Goal: Information Seeking & Learning: Learn about a topic

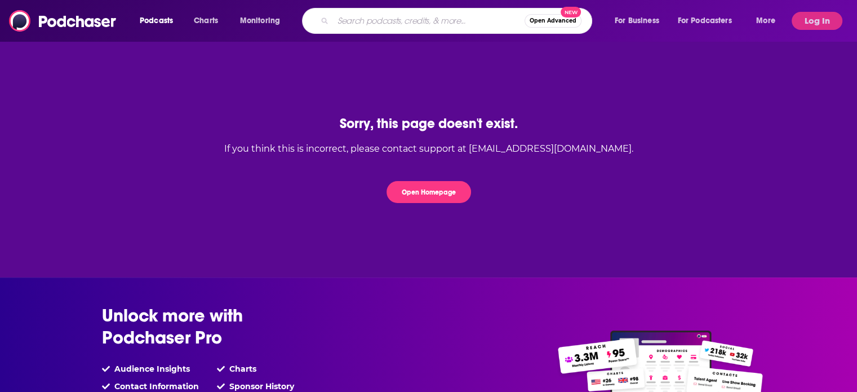
click at [381, 25] on input "Search podcasts, credits, & more..." at bounding box center [429, 21] width 192 height 18
type input "soul touched by dogs"
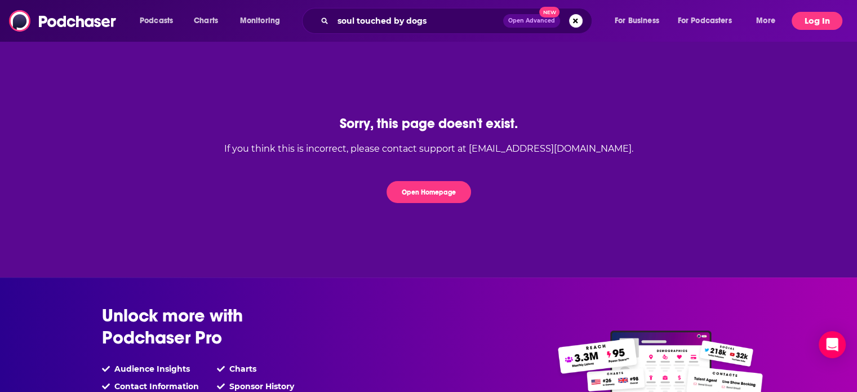
click at [806, 20] on button "Log In" at bounding box center [817, 21] width 51 height 18
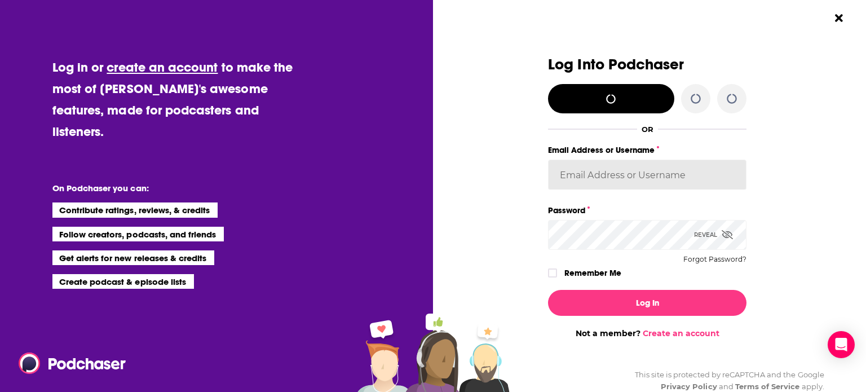
type input "madeleinelbrownkensington"
click at [549, 272] on icon "Dialog" at bounding box center [552, 272] width 7 height 7
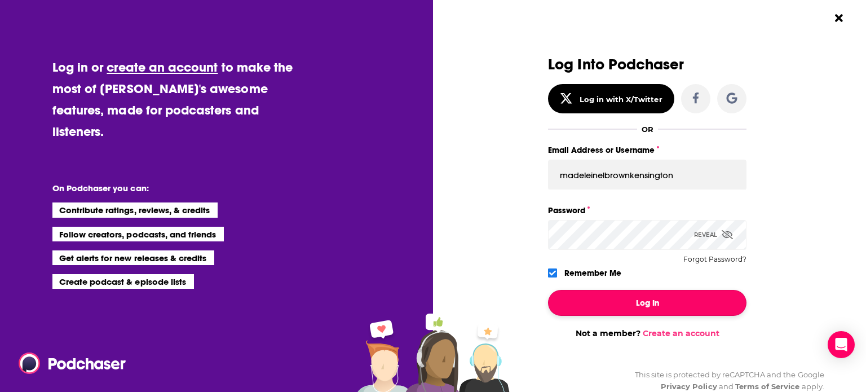
click at [601, 299] on button "Log In" at bounding box center [647, 303] width 198 height 26
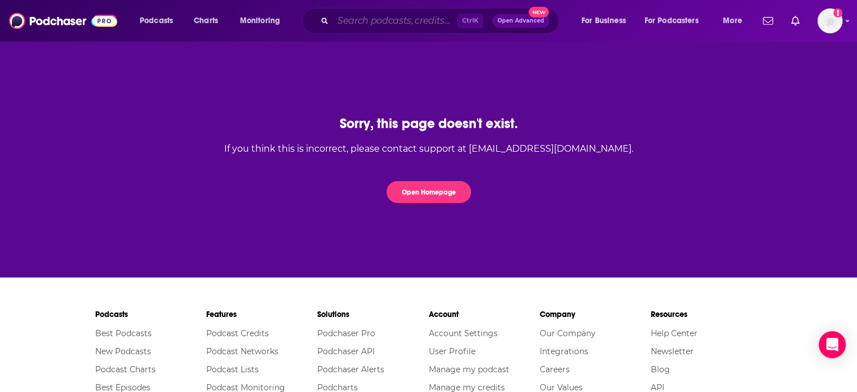
click at [415, 21] on input "Search podcasts, credits, & more..." at bounding box center [395, 21] width 124 height 18
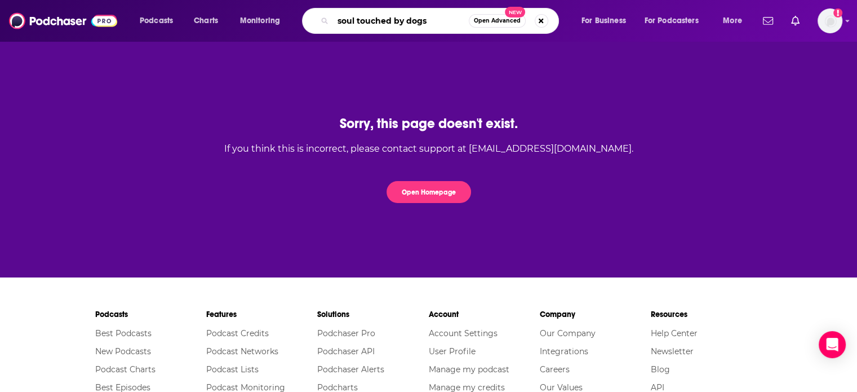
type input "soul touched by dogs"
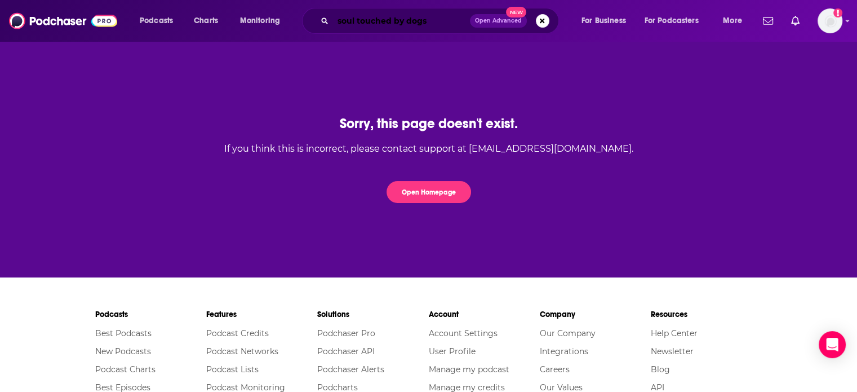
click at [437, 21] on input "soul touched by dogs" at bounding box center [401, 21] width 137 height 18
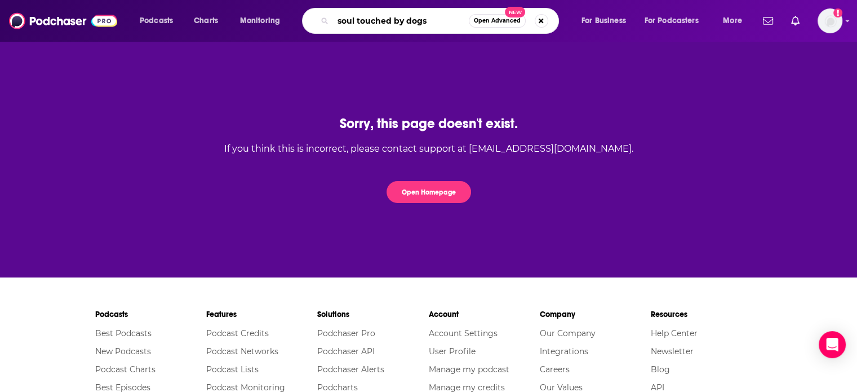
click at [444, 15] on input "soul touched by dogs" at bounding box center [401, 21] width 136 height 18
click at [431, 22] on input "soul touched by dogs" at bounding box center [401, 21] width 136 height 18
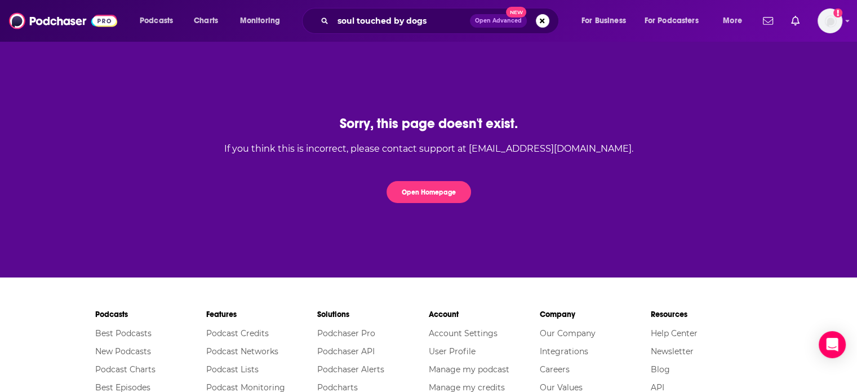
click at [816, 14] on div "Add a profile image" at bounding box center [800, 20] width 84 height 25
click at [818, 15] on img "Logged in as madeleinelbrownkensington" at bounding box center [830, 20] width 25 height 25
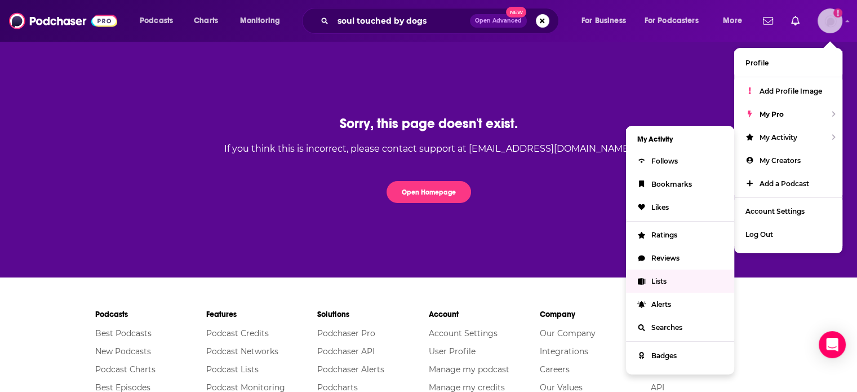
click at [663, 288] on link "Lists" at bounding box center [680, 280] width 108 height 23
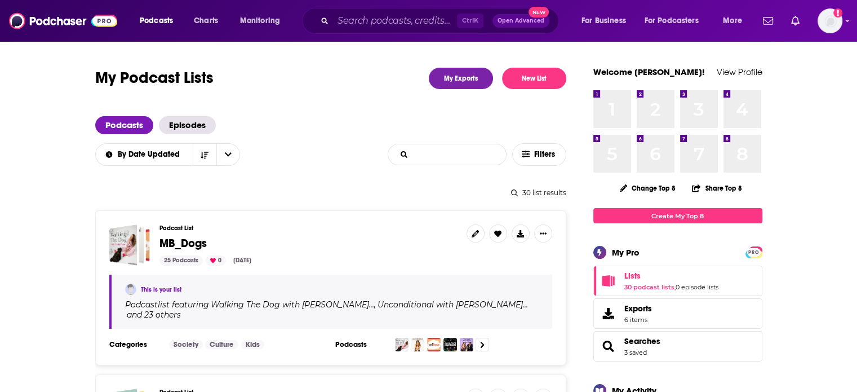
click at [459, 154] on input "List Search Input" at bounding box center [447, 154] width 118 height 20
click at [192, 246] on span "MB_Dogs" at bounding box center [182, 243] width 47 height 14
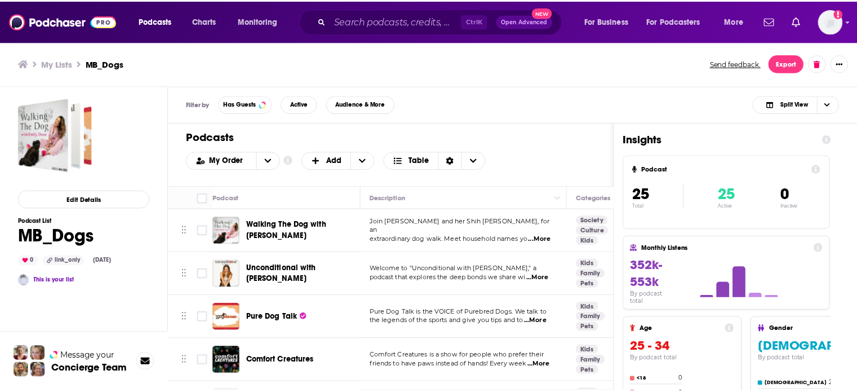
scroll to position [481, 0]
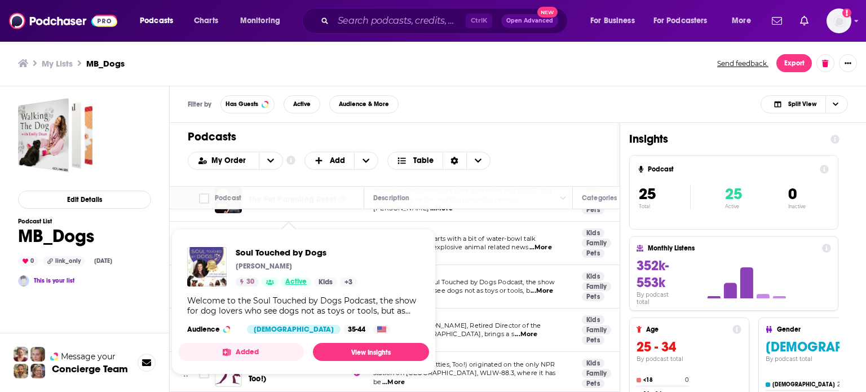
click at [302, 286] on span "Active" at bounding box center [295, 281] width 21 height 11
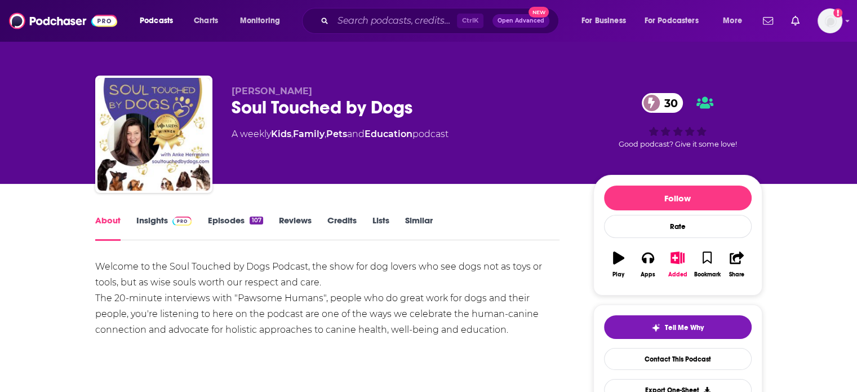
scroll to position [56, 0]
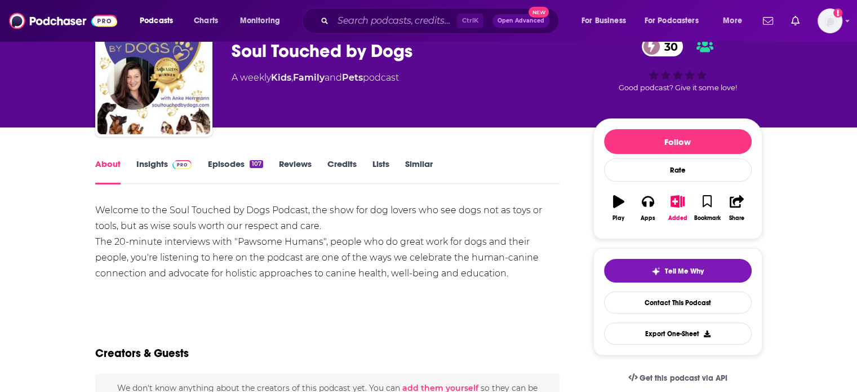
click at [217, 166] on link "Episodes 107" at bounding box center [234, 171] width 55 height 26
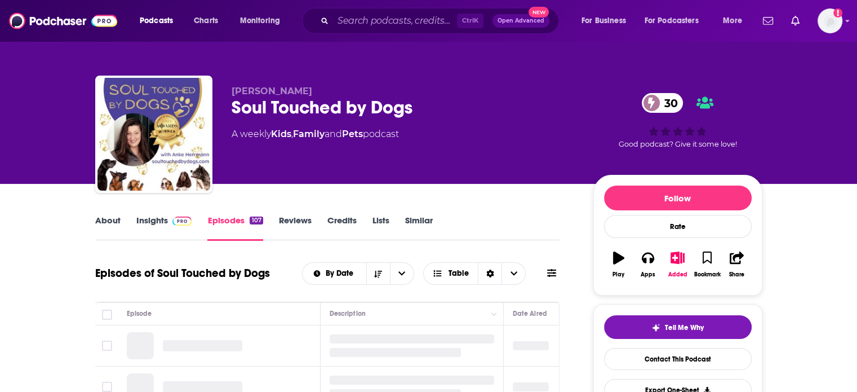
click at [158, 222] on link "Insights" at bounding box center [164, 228] width 56 height 26
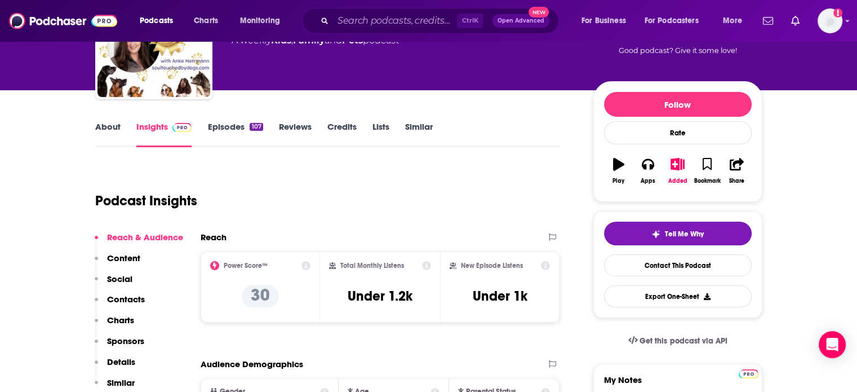
scroll to position [113, 0]
